Goal: Information Seeking & Learning: Check status

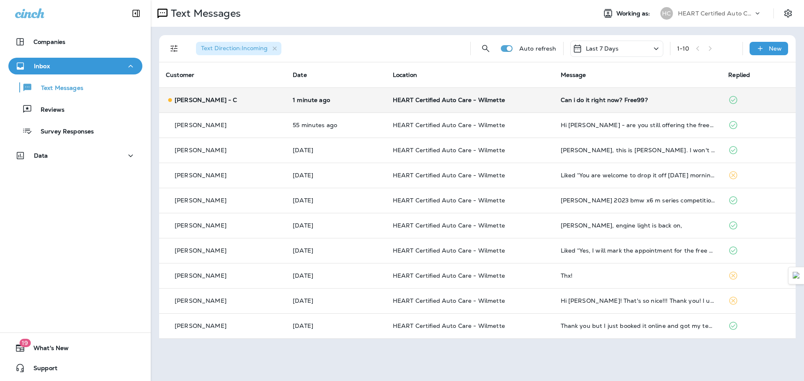
click at [274, 101] on div "[PERSON_NAME] - C" at bounding box center [222, 100] width 113 height 9
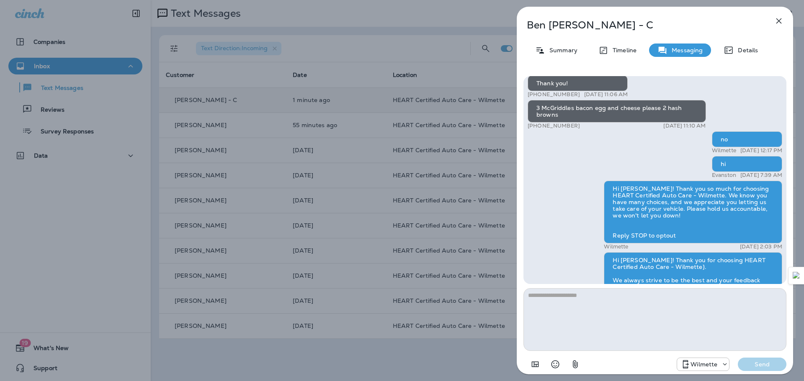
scroll to position [-1423, 0]
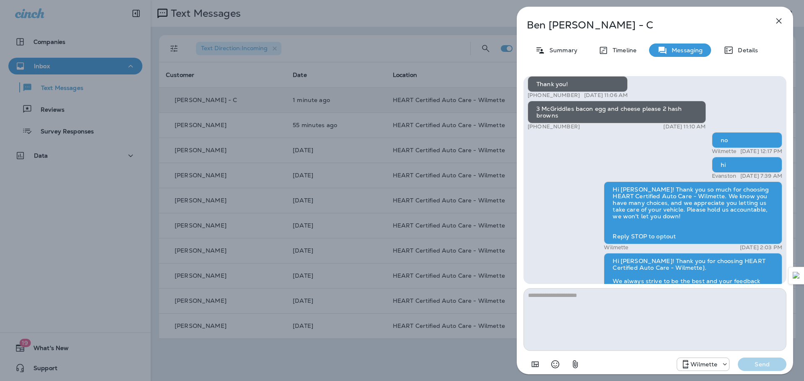
click at [786, 17] on button "button" at bounding box center [778, 21] width 17 height 17
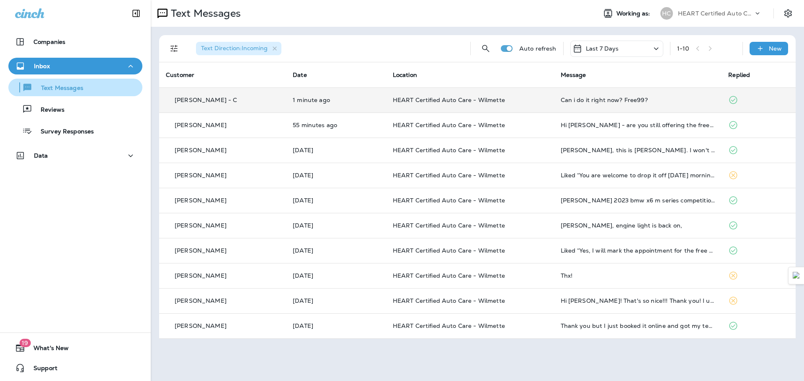
click at [99, 93] on div "Text Messages" at bounding box center [75, 87] width 127 height 13
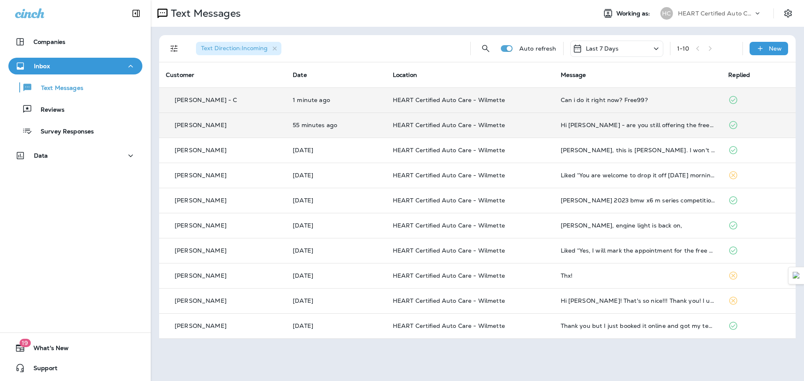
click at [504, 116] on td "HEART Certified Auto Care - Wilmette" at bounding box center [470, 125] width 168 height 25
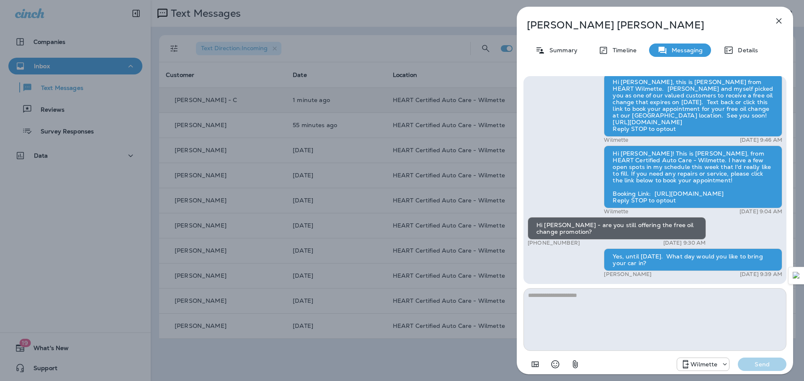
click at [103, 67] on div "[PERSON_NAME] Summary Timeline Messaging Details Hi [PERSON_NAME]! Thank you so…" at bounding box center [402, 190] width 804 height 381
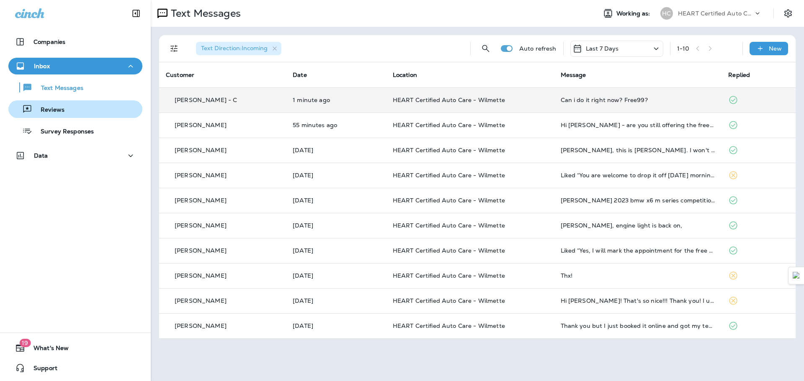
click at [44, 115] on div "Reviews" at bounding box center [38, 109] width 53 height 13
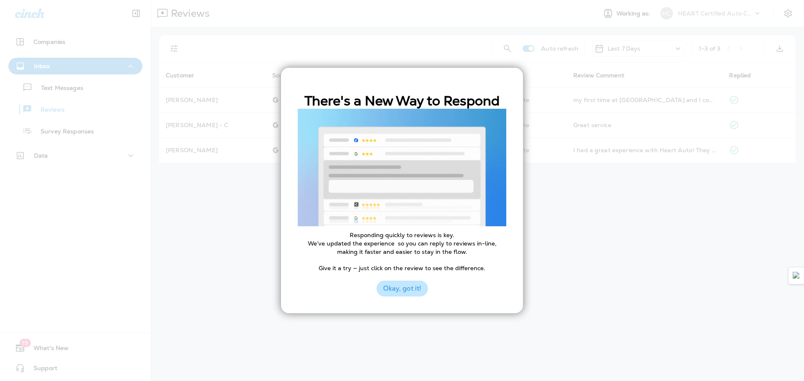
click at [387, 283] on button "Okay, got it!" at bounding box center [401, 289] width 51 height 16
